Goal: Transaction & Acquisition: Purchase product/service

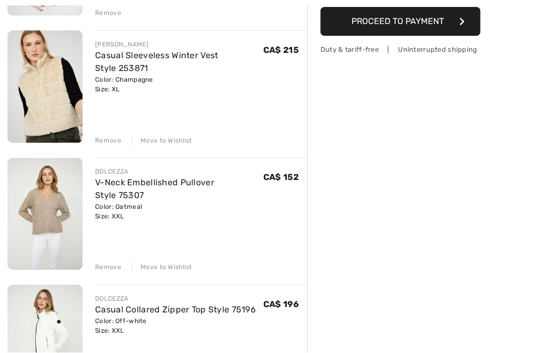
scroll to position [261, 0]
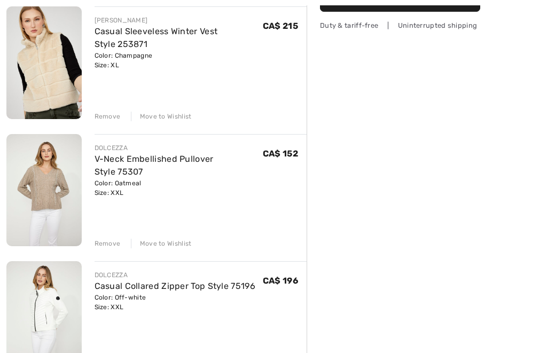
click at [162, 244] on div "Move to Wishlist" at bounding box center [161, 244] width 61 height 10
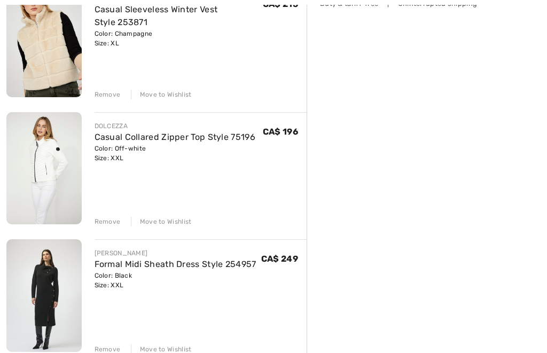
scroll to position [297, 0]
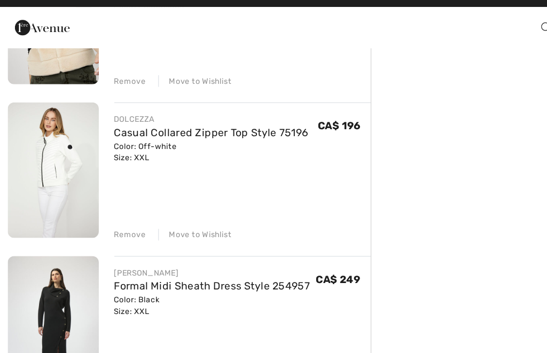
click at [165, 203] on div "Move to Wishlist" at bounding box center [161, 208] width 61 height 10
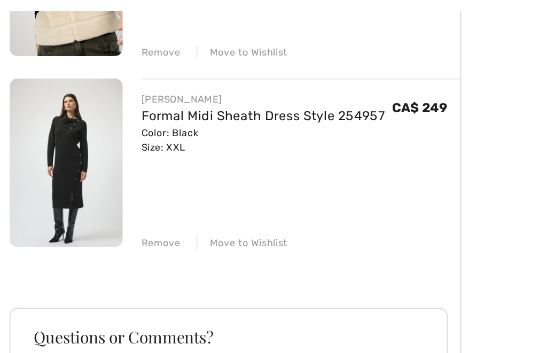
click at [168, 203] on div "Move to Wishlist" at bounding box center [161, 208] width 61 height 10
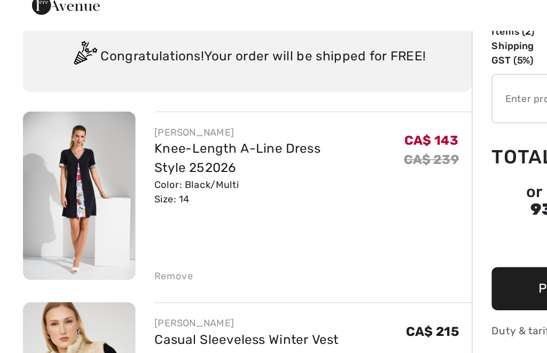
scroll to position [22, 0]
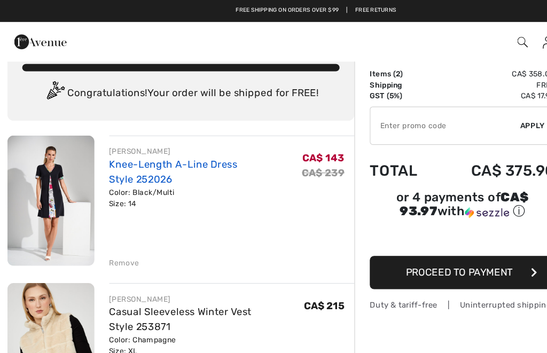
click at [114, 153] on link "Knee-Length A-Line Dress Style 252026" at bounding box center [150, 148] width 111 height 23
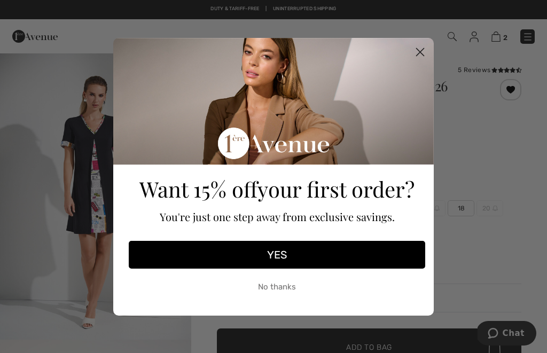
click at [412, 56] on circle "Close dialog" at bounding box center [420, 52] width 18 height 18
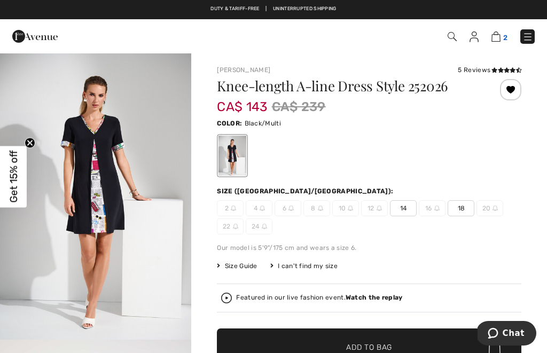
click at [500, 34] on img at bounding box center [496, 37] width 9 height 10
click at [494, 38] on img at bounding box center [496, 37] width 9 height 10
click at [498, 37] on img at bounding box center [496, 37] width 9 height 10
click at [497, 40] on img at bounding box center [496, 37] width 9 height 10
click at [500, 37] on img at bounding box center [496, 37] width 9 height 10
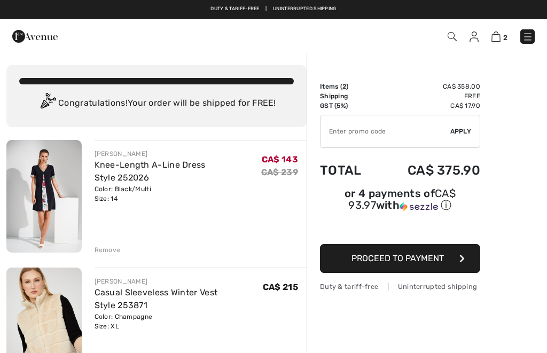
click at [103, 253] on div "Remove" at bounding box center [108, 250] width 26 height 10
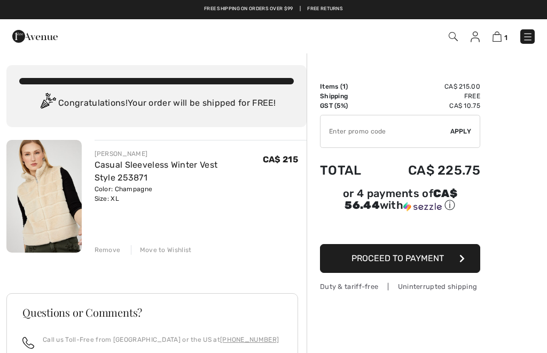
click at [39, 197] on img at bounding box center [43, 196] width 75 height 113
